Goal: Transaction & Acquisition: Purchase product/service

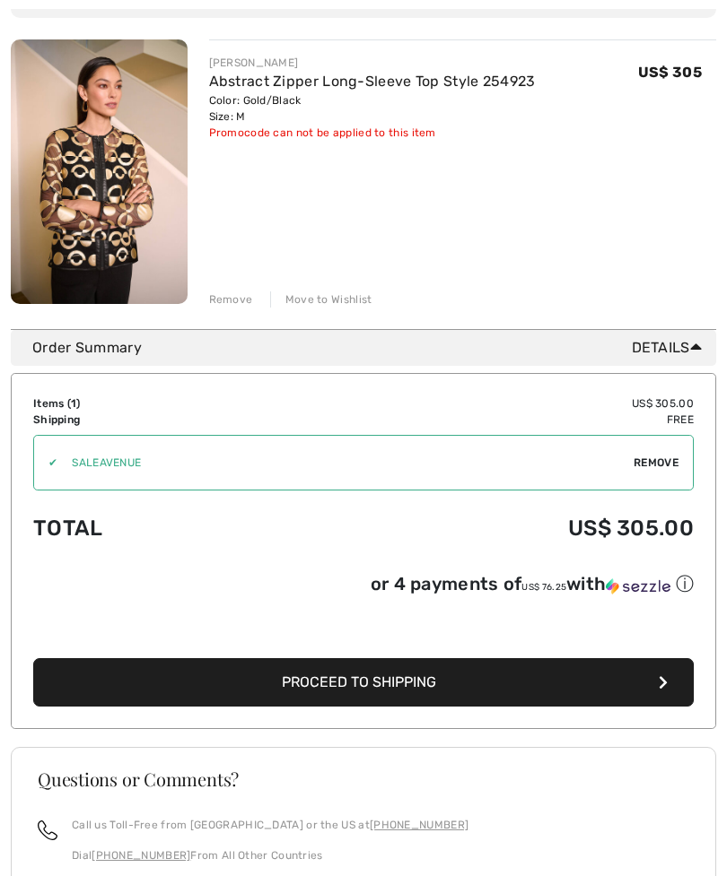
scroll to position [226, 0]
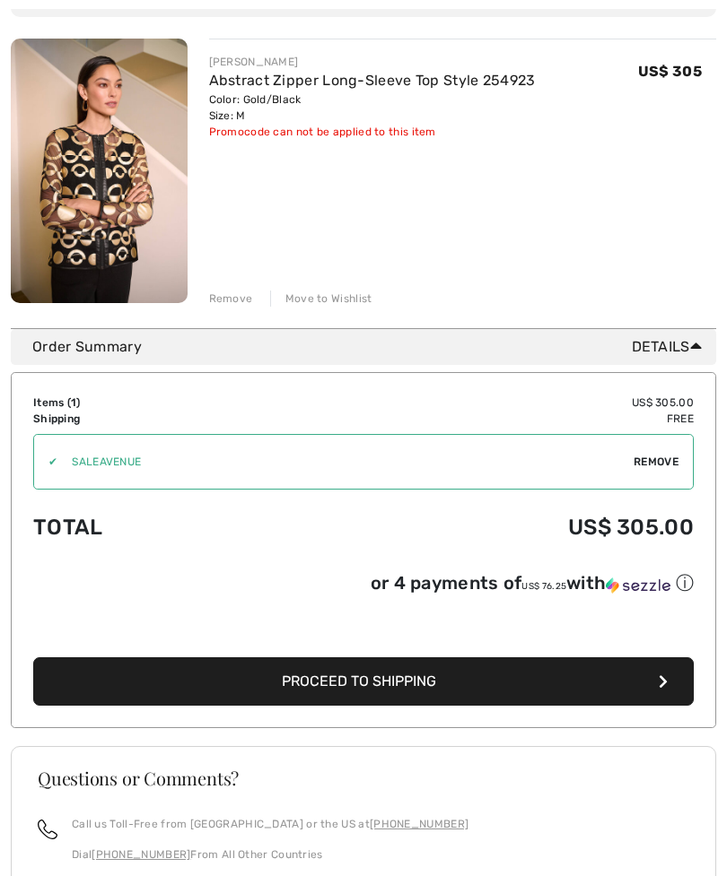
click at [488, 689] on button "Proceed to Shipping" at bounding box center [363, 682] width 660 height 48
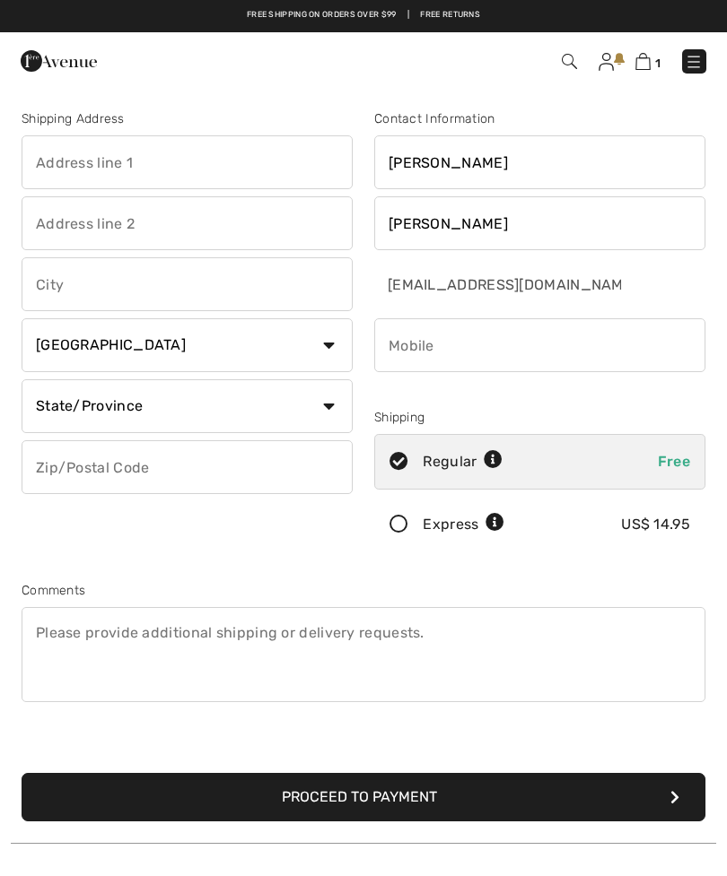
click at [240, 174] on input "text" at bounding box center [187, 162] width 331 height 54
type input "20 Capri street."
click at [193, 294] on input "text" at bounding box center [187, 284] width 331 height 54
type input "Streator"
click at [610, 296] on input "cheriekmetz@yahoo.com" at bounding box center [498, 284] width 248 height 54
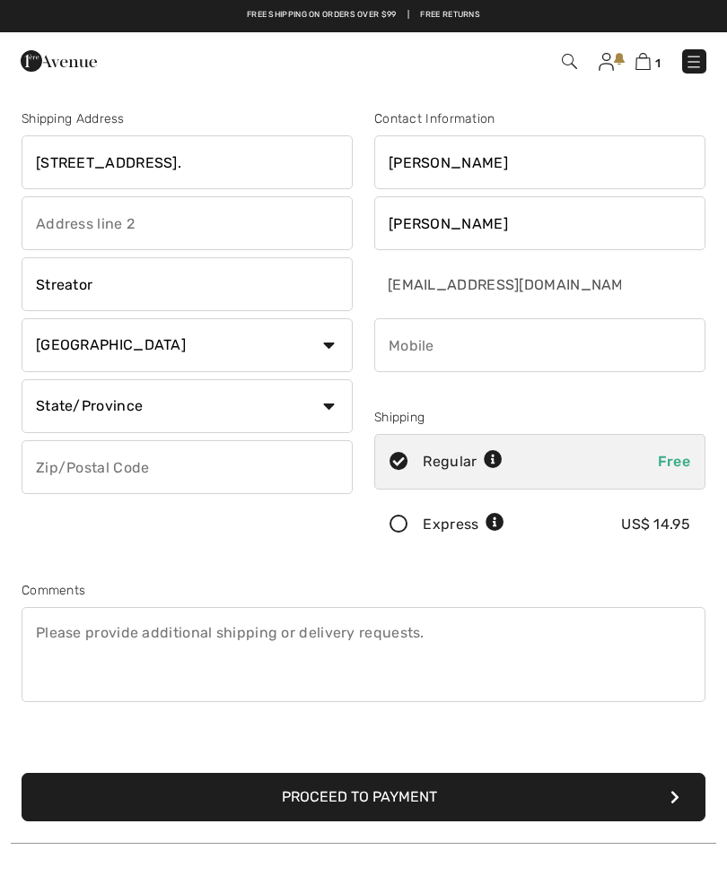
click at [339, 355] on select "Country Canada United States Afghanistan Aland Islands Albania Algeria American…" at bounding box center [187, 345] width 331 height 54
click at [336, 357] on select "Country Canada United States Afghanistan Aland Islands Albania Algeria American…" at bounding box center [187, 345] width 331 height 54
select select "US"
click at [339, 417] on select "State/Province Alabama Alaska American Samoa Arizona Arkansas California Colora…" at bounding box center [187, 406] width 331 height 54
select select "IL"
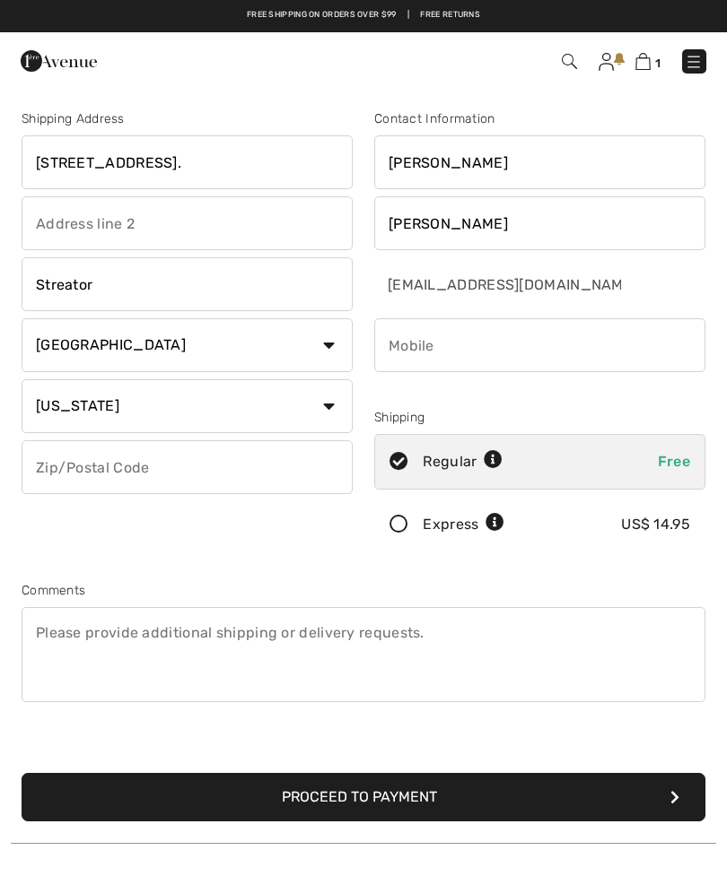
click at [236, 483] on input "text" at bounding box center [187, 467] width 331 height 54
type input "61364"
click at [529, 362] on input "phone" at bounding box center [539, 345] width 331 height 54
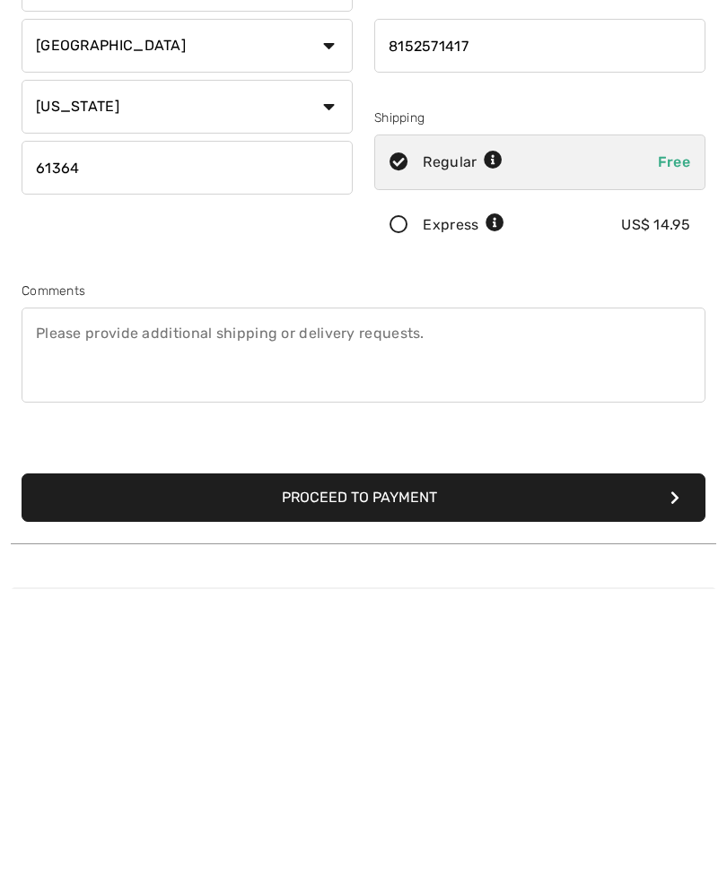
type input "8152571417"
click at [570, 761] on button "Proceed to Payment" at bounding box center [363, 785] width 683 height 48
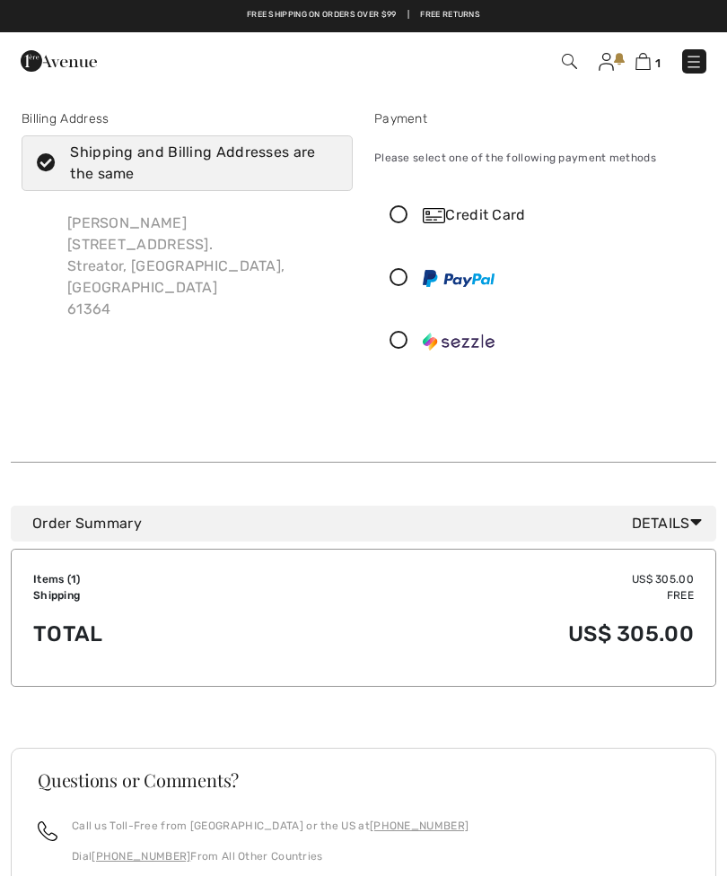
click at [414, 228] on div "Credit Card" at bounding box center [539, 215] width 329 height 54
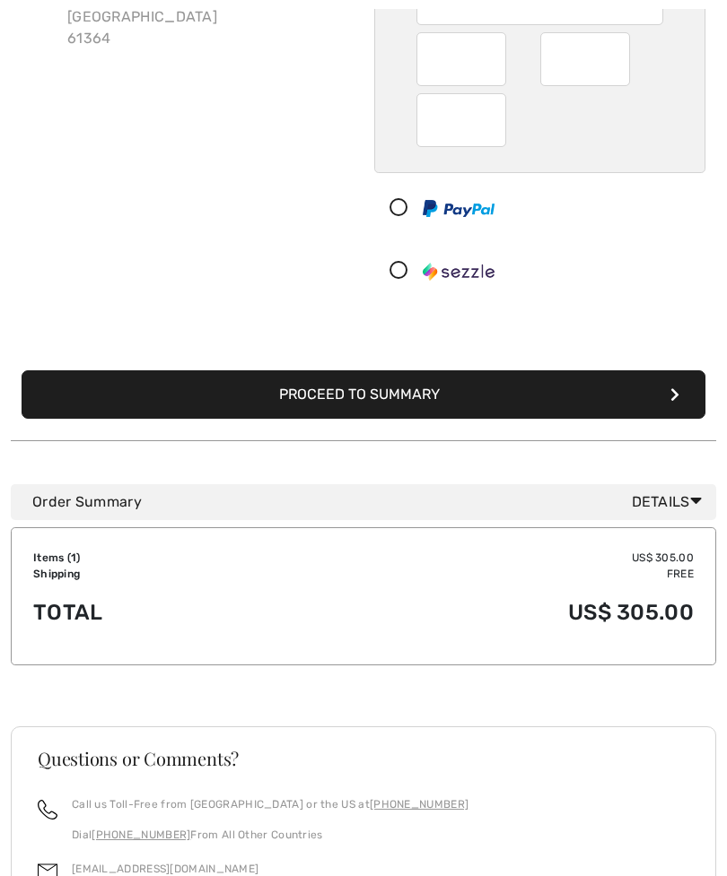
scroll to position [271, 0]
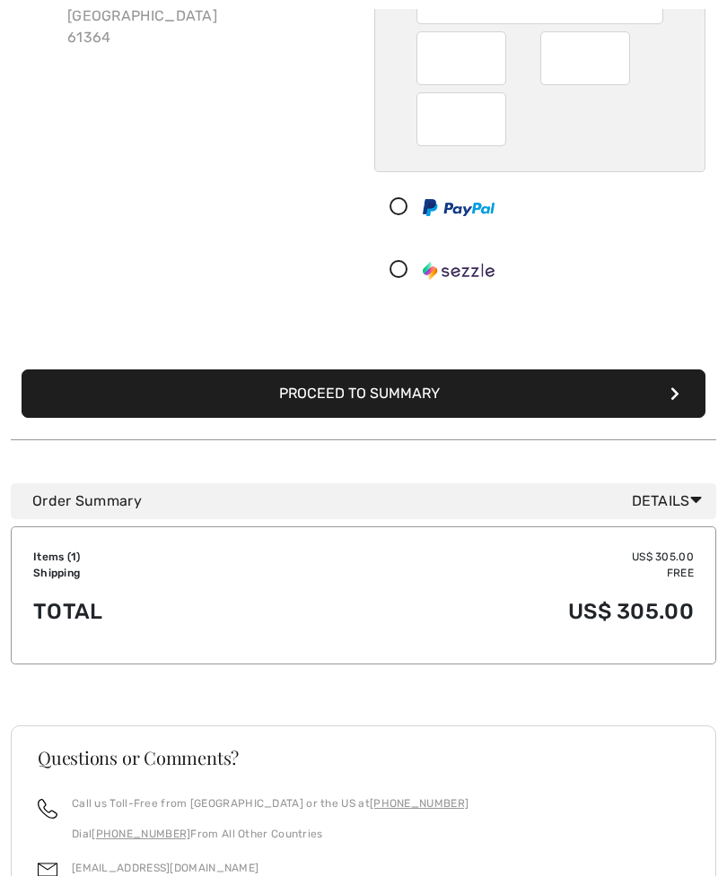
click at [570, 400] on button "Proceed to Summary" at bounding box center [363, 394] width 683 height 48
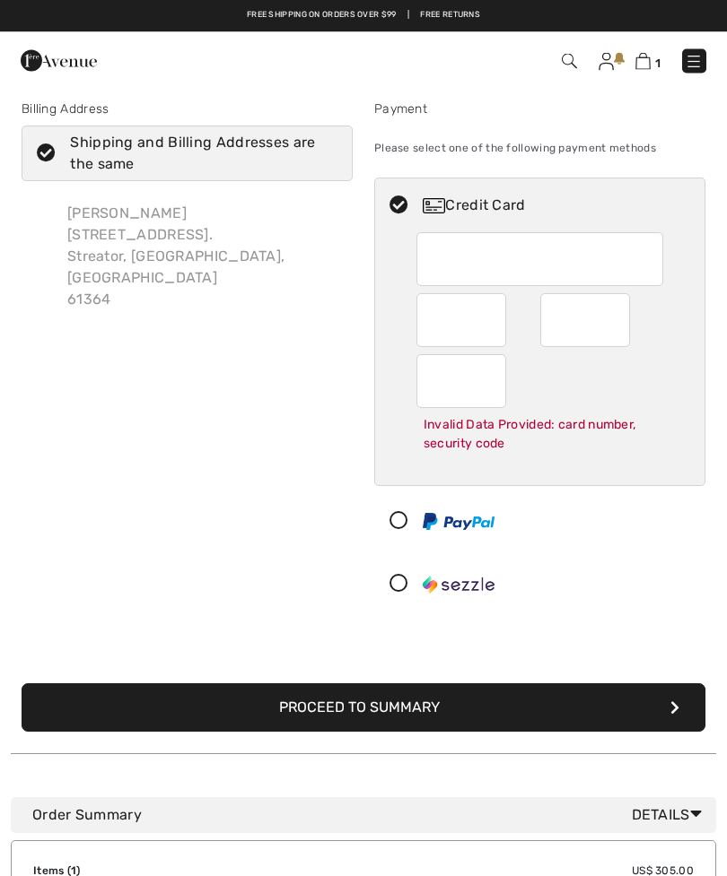
scroll to position [0, 0]
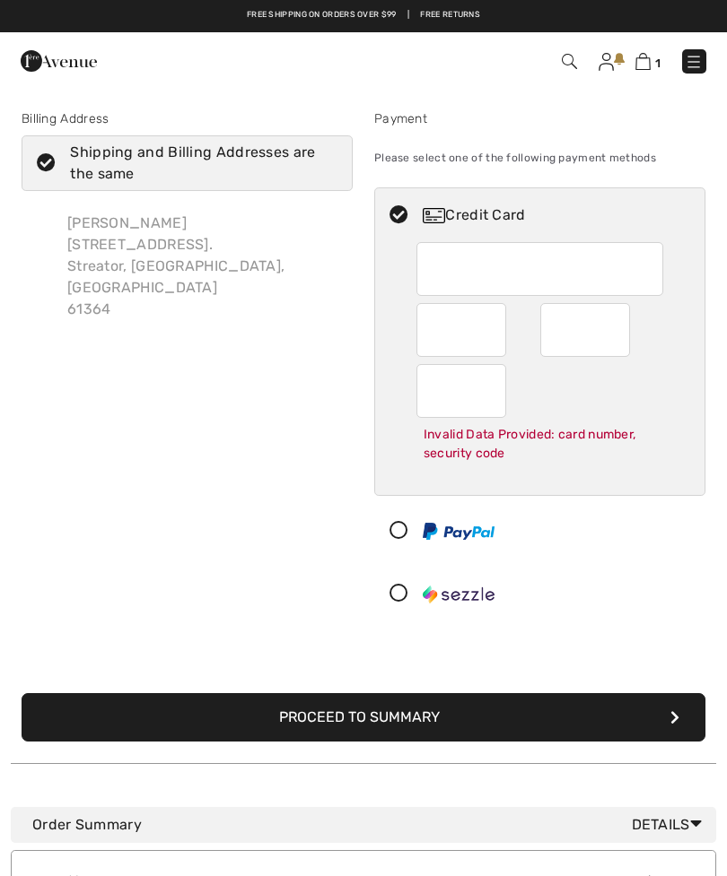
click at [464, 413] on div at bounding box center [461, 391] width 90 height 54
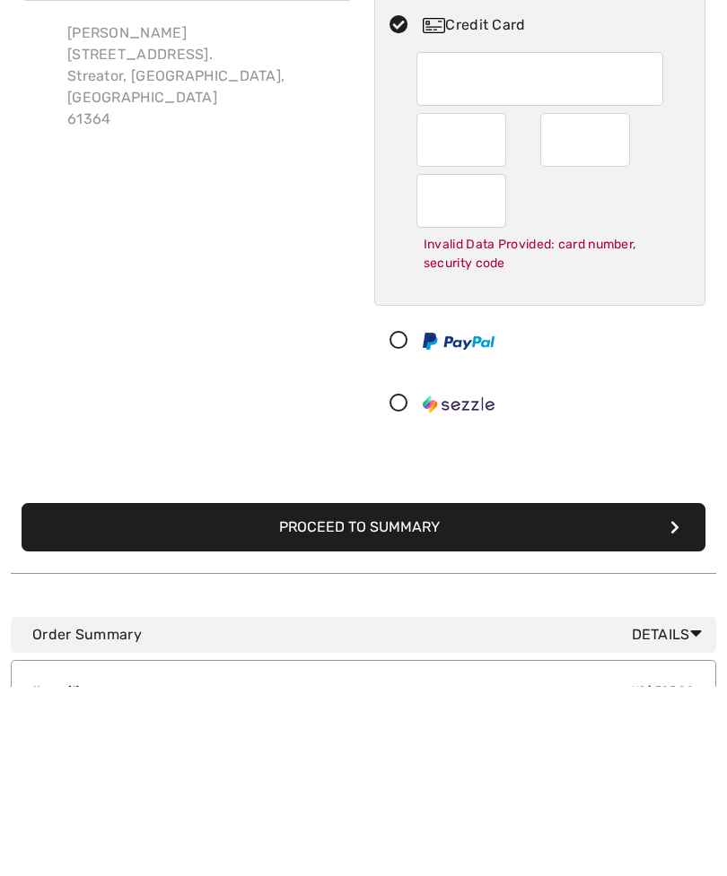
click at [457, 693] on button "Proceed to Summary" at bounding box center [363, 717] width 683 height 48
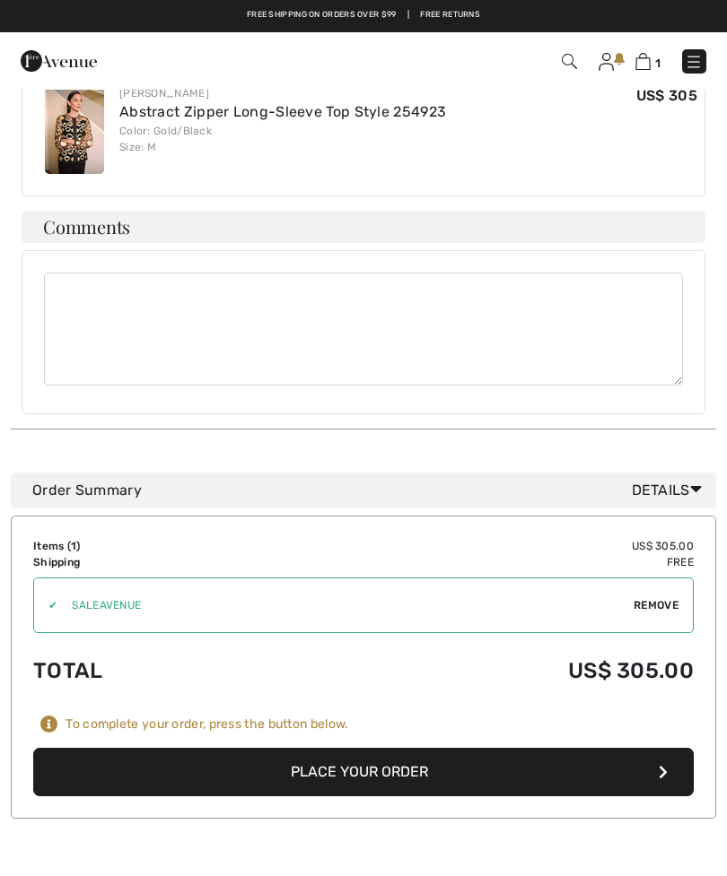
scroll to position [810, 0]
click at [146, 590] on input "TEXT" at bounding box center [345, 606] width 576 height 54
click at [91, 579] on input "TEXT" at bounding box center [345, 606] width 576 height 54
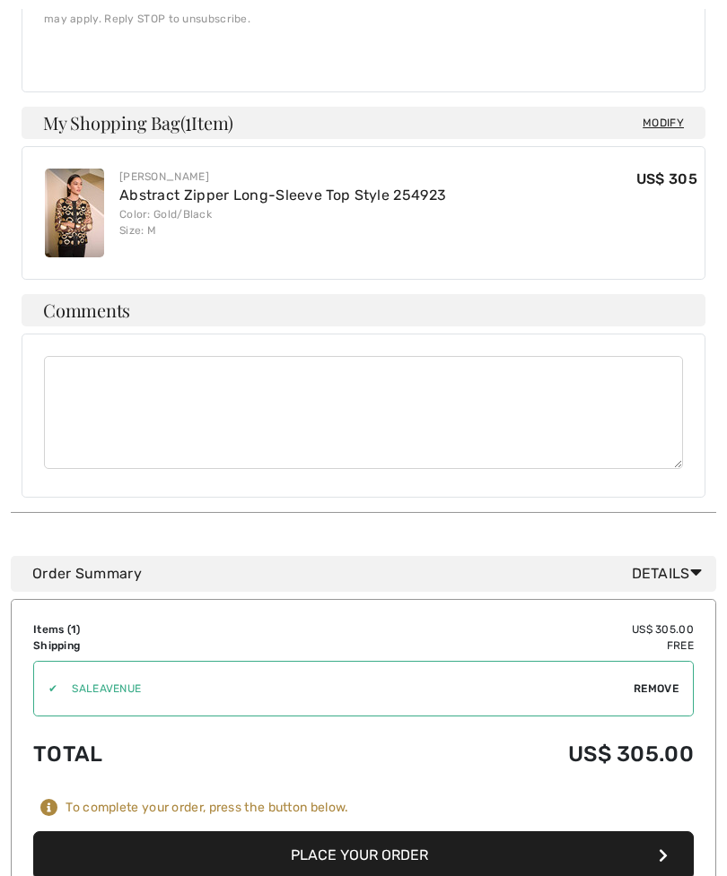
scroll to position [729, 0]
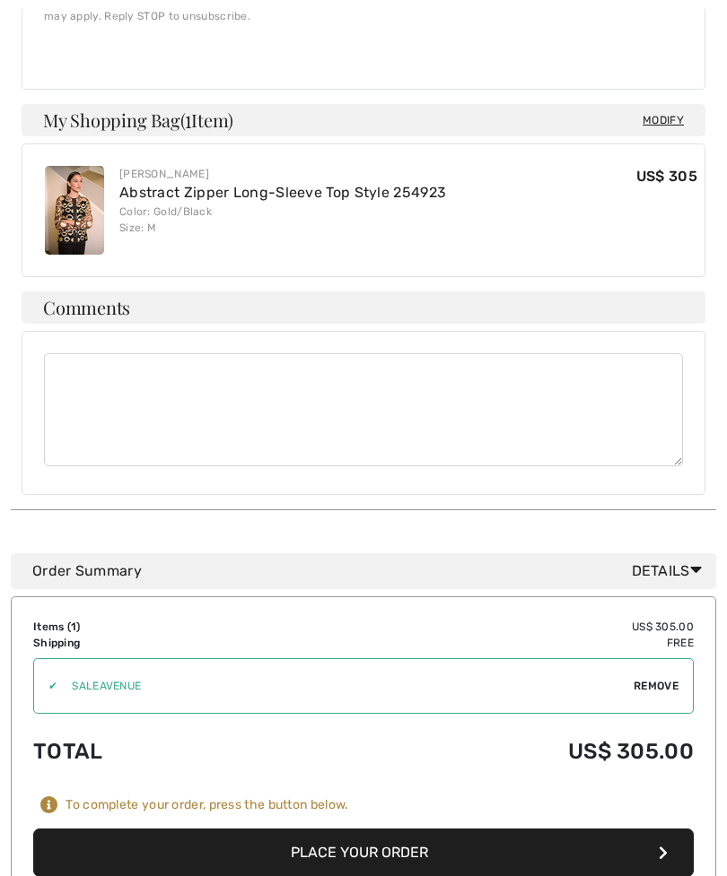
click at [724, 520] on div "Shipping Address Billing Address Change Payment Method ✖ To complete your order…" at bounding box center [363, 357] width 727 height 1997
click at [694, 561] on icon at bounding box center [696, 570] width 12 height 19
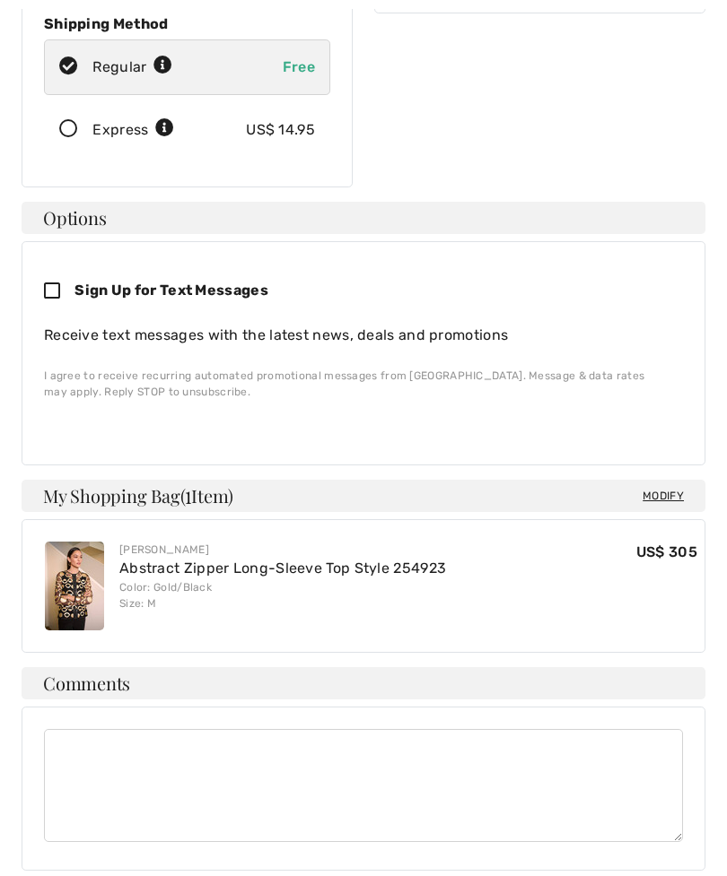
scroll to position [354, 0]
click at [673, 487] on span "Modify" at bounding box center [662, 496] width 41 height 18
click at [666, 487] on span "Modify" at bounding box center [662, 496] width 41 height 18
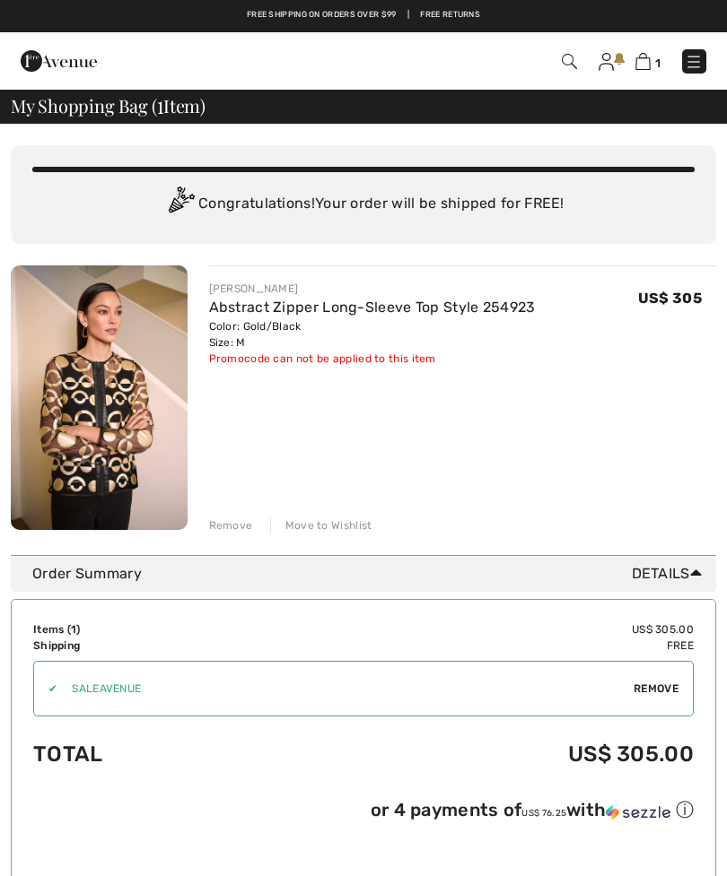
click at [147, 688] on input "TEXT" at bounding box center [345, 689] width 576 height 54
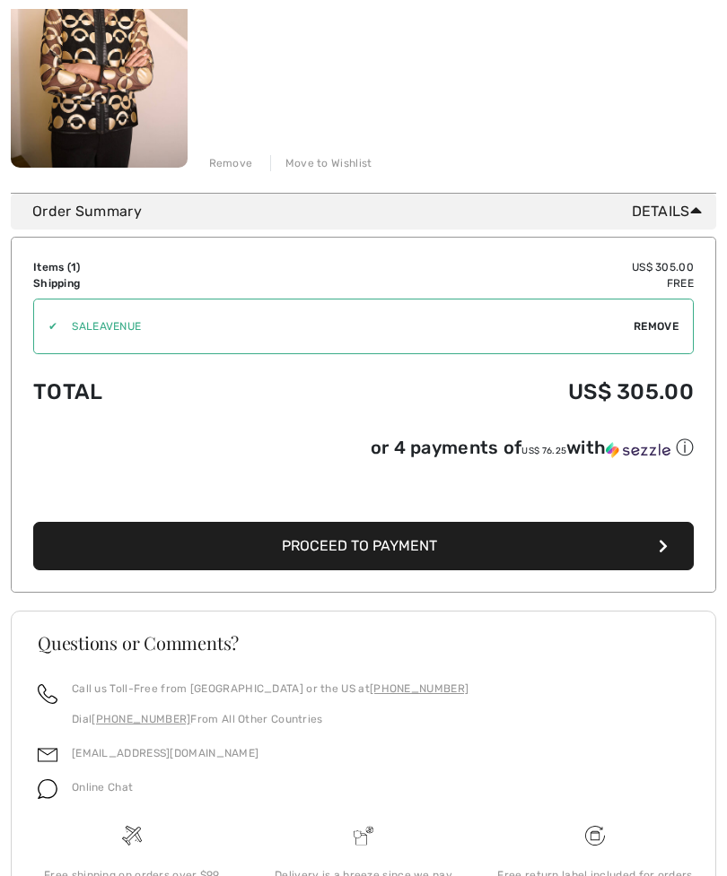
scroll to position [381, 0]
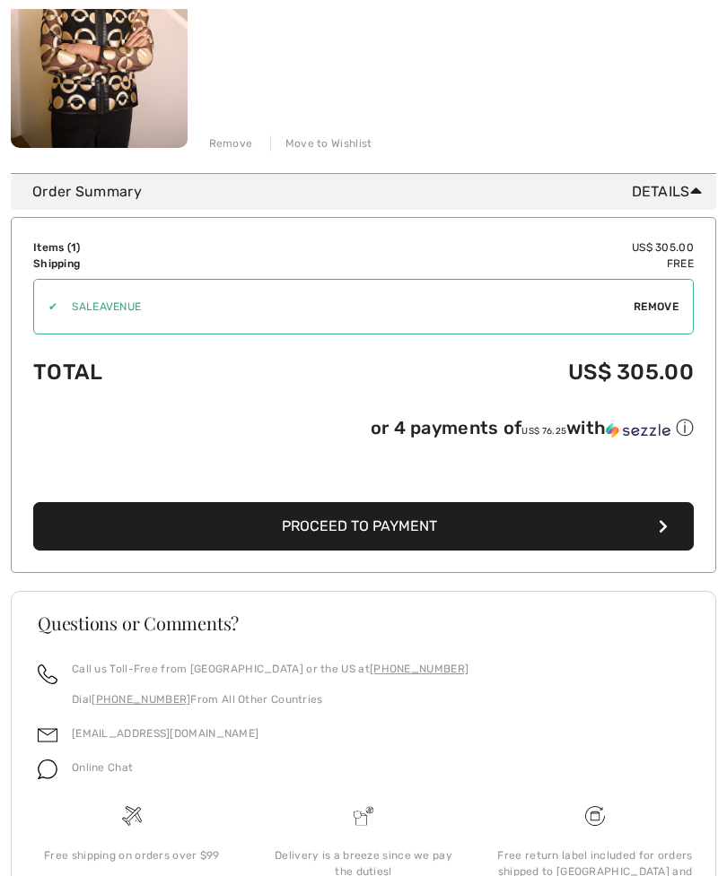
click at [664, 537] on button "Proceed to Payment" at bounding box center [363, 527] width 660 height 48
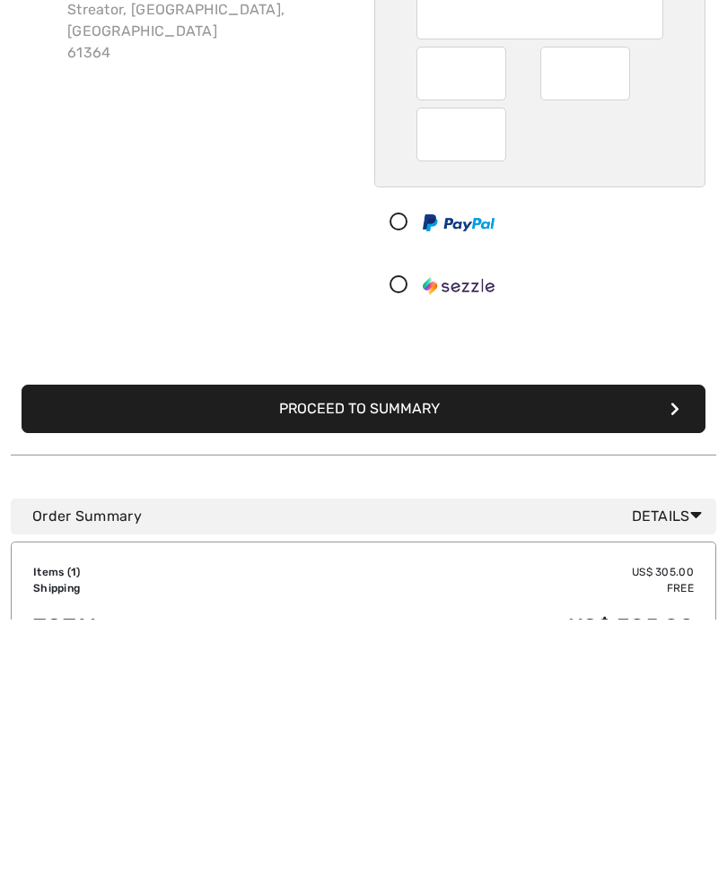
click at [595, 641] on button "Proceed to Summary" at bounding box center [363, 665] width 683 height 48
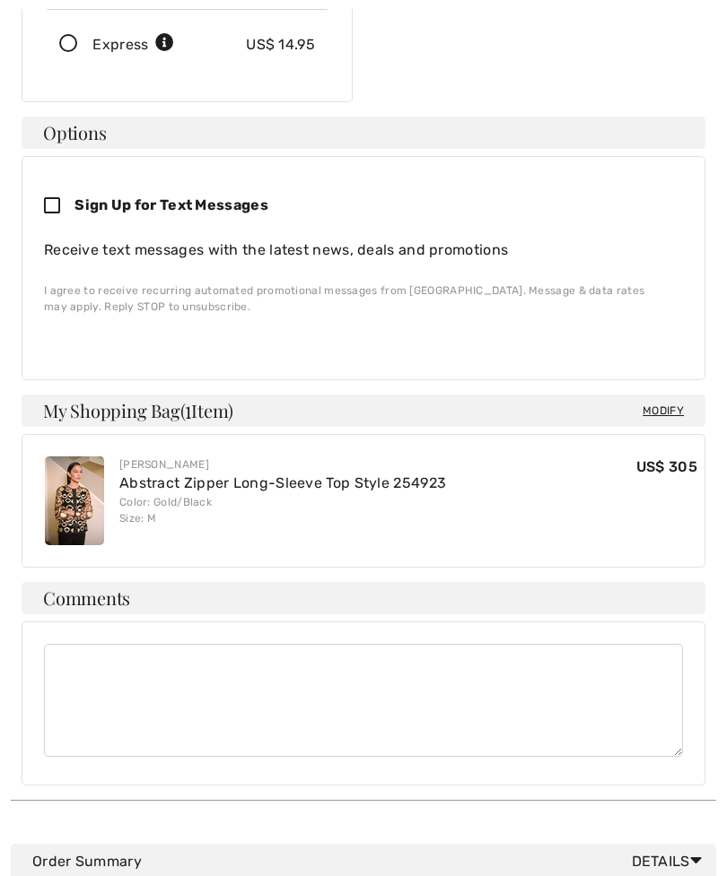
scroll to position [429, 0]
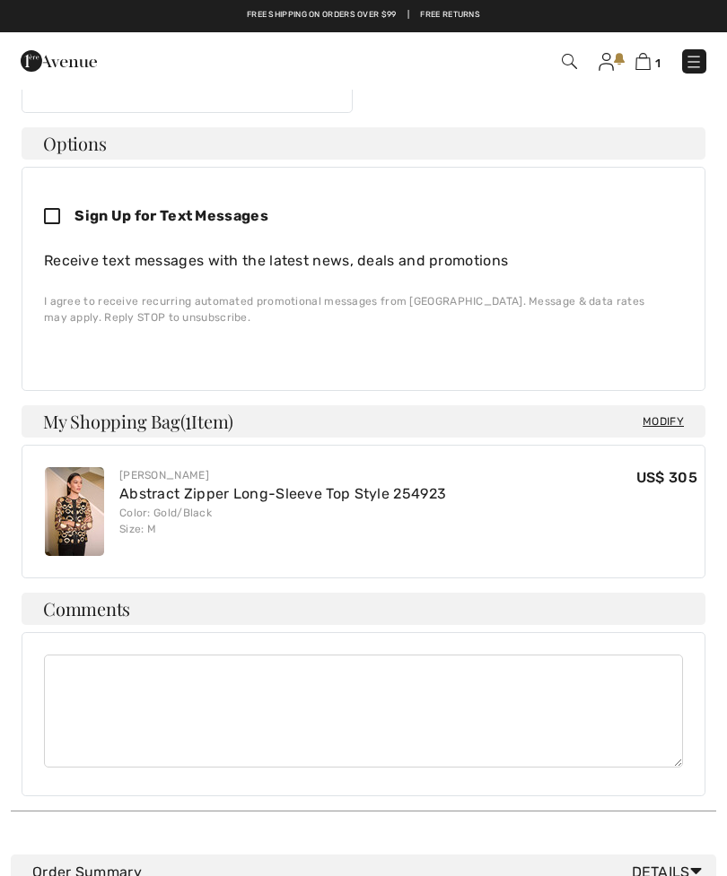
click at [65, 208] on icon at bounding box center [59, 217] width 30 height 19
checkbox input "true"
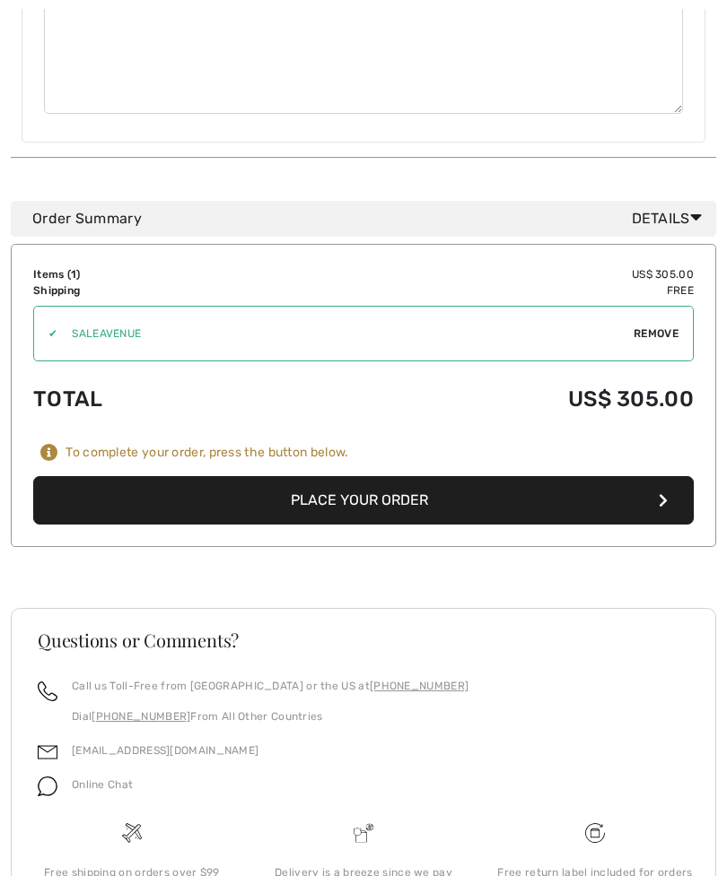
scroll to position [1083, 0]
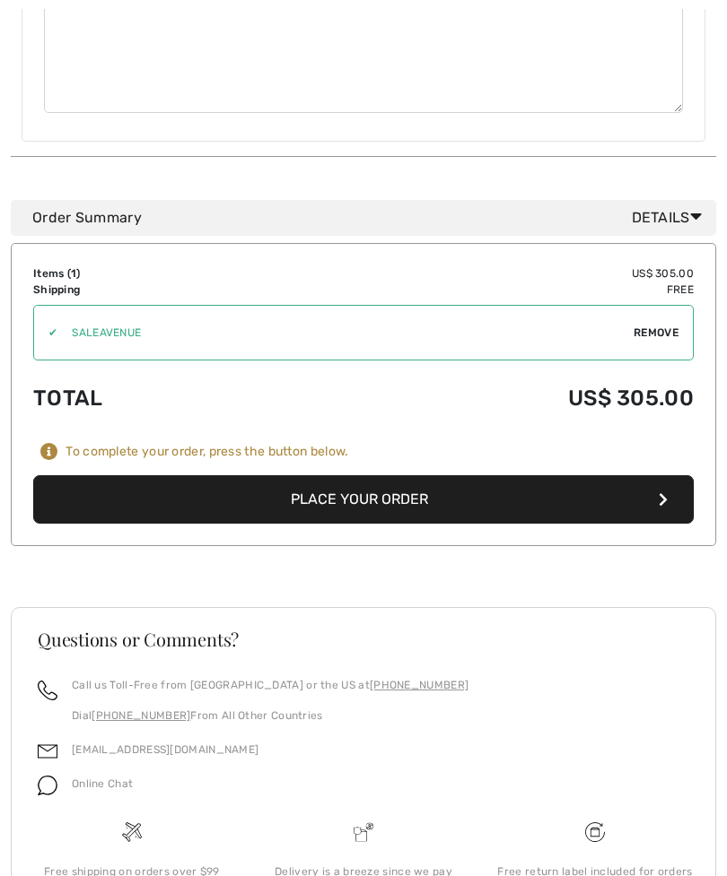
click at [469, 495] on button "Place Your Order" at bounding box center [363, 499] width 660 height 48
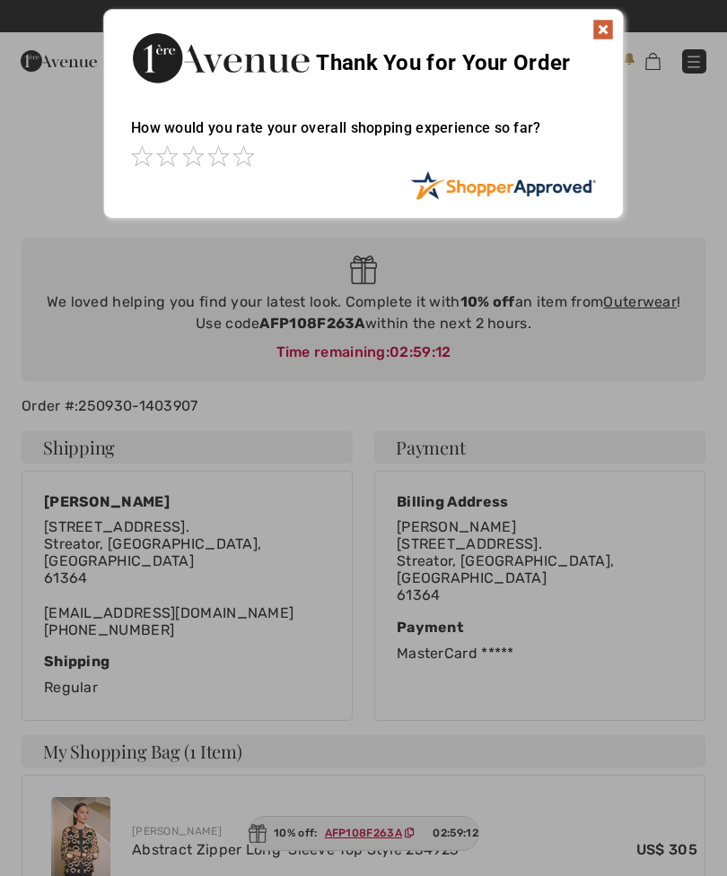
click at [606, 38] on img at bounding box center [603, 30] width 22 height 22
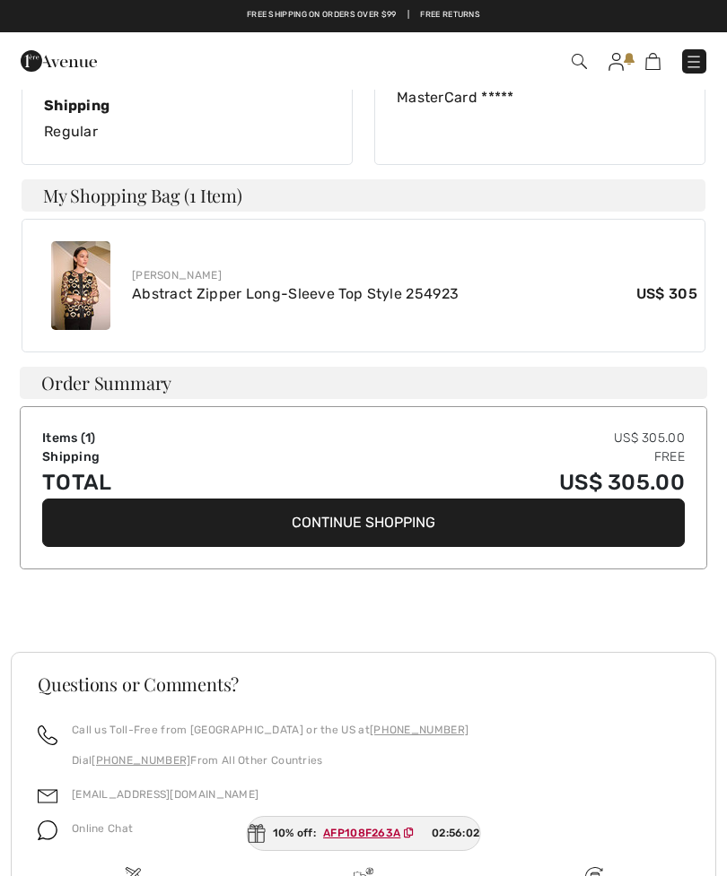
scroll to position [555, 0]
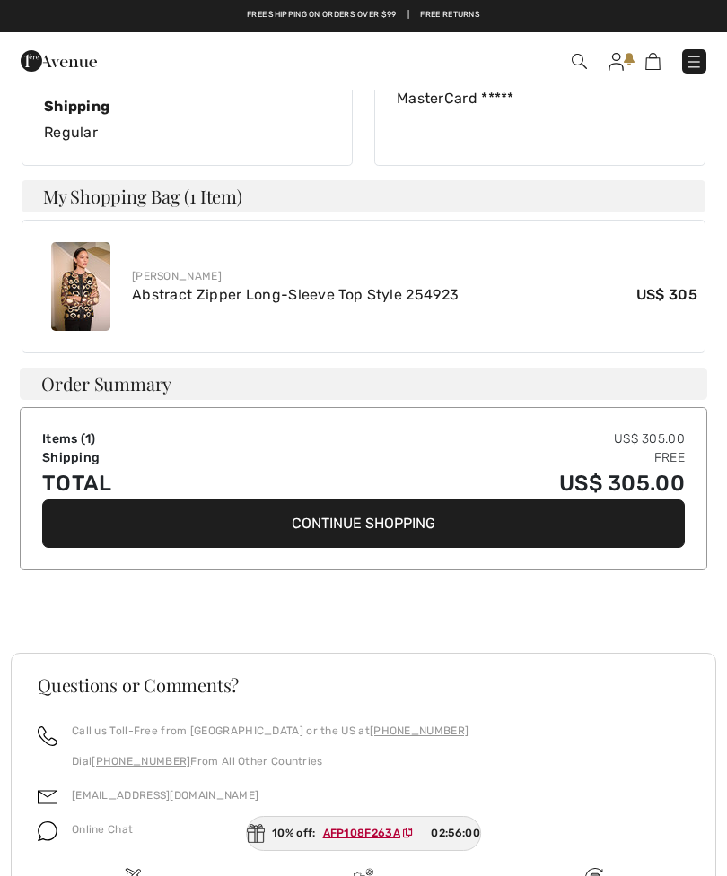
click at [193, 286] on link "Abstract Zipper Long-Sleeve Top Style 254923" at bounding box center [295, 294] width 326 height 17
click at [105, 277] on img at bounding box center [80, 286] width 59 height 89
